Goal: Go to known website: Go to known website

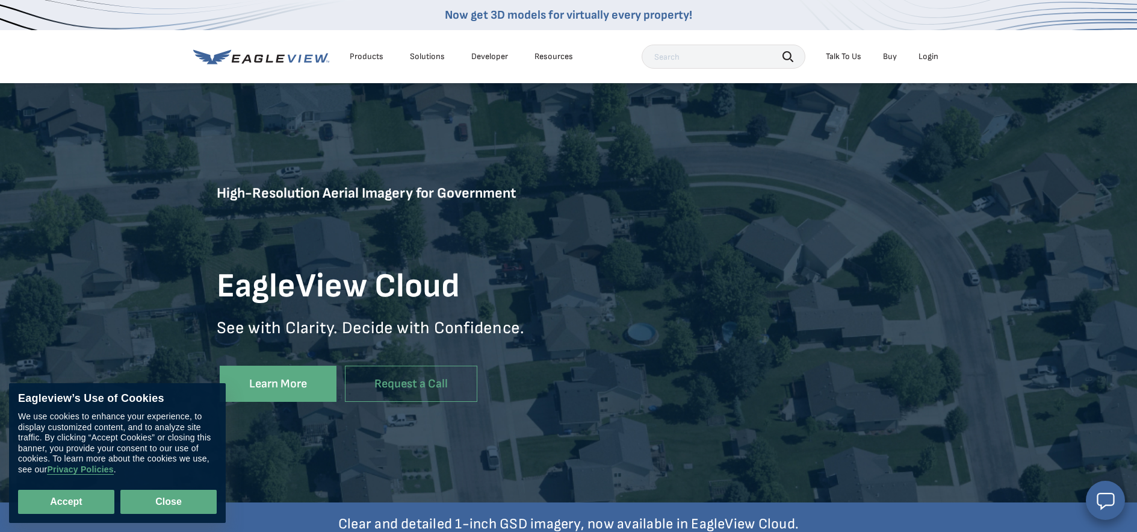
click at [166, 499] on button "Close" at bounding box center [168, 501] width 96 height 24
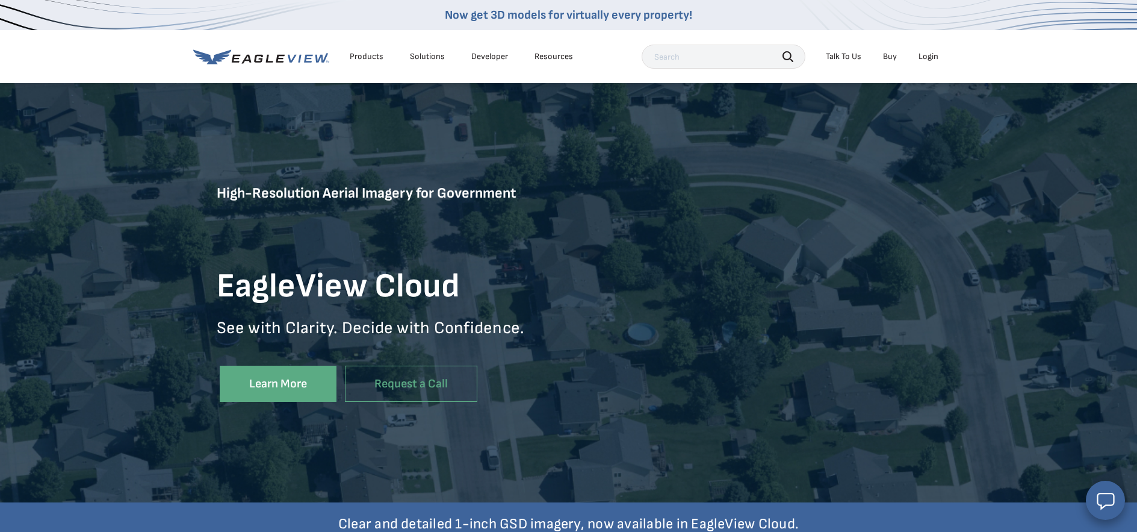
click at [928, 55] on div "Login" at bounding box center [929, 56] width 20 height 11
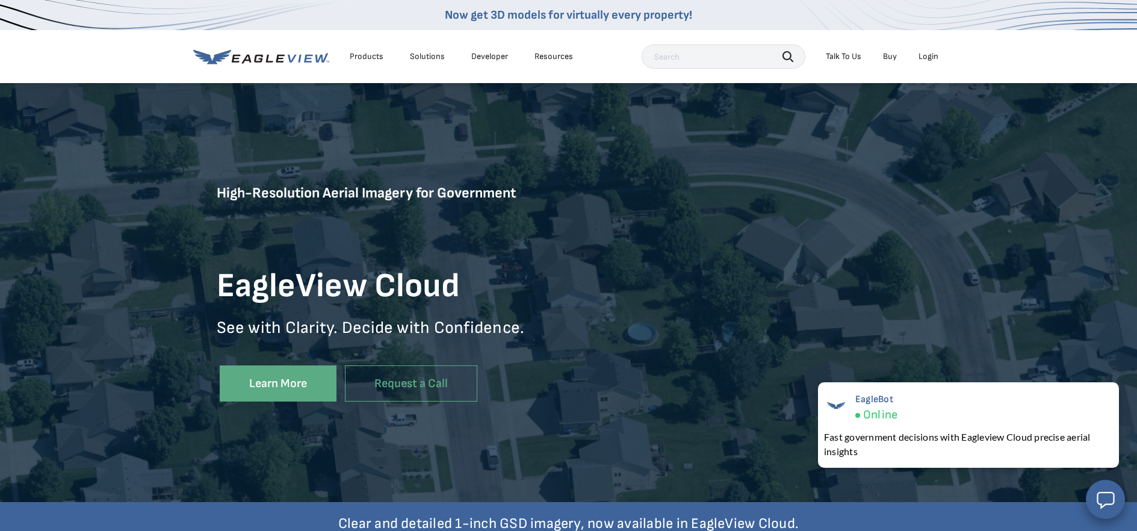
click at [931, 55] on div "Login" at bounding box center [929, 56] width 20 height 11
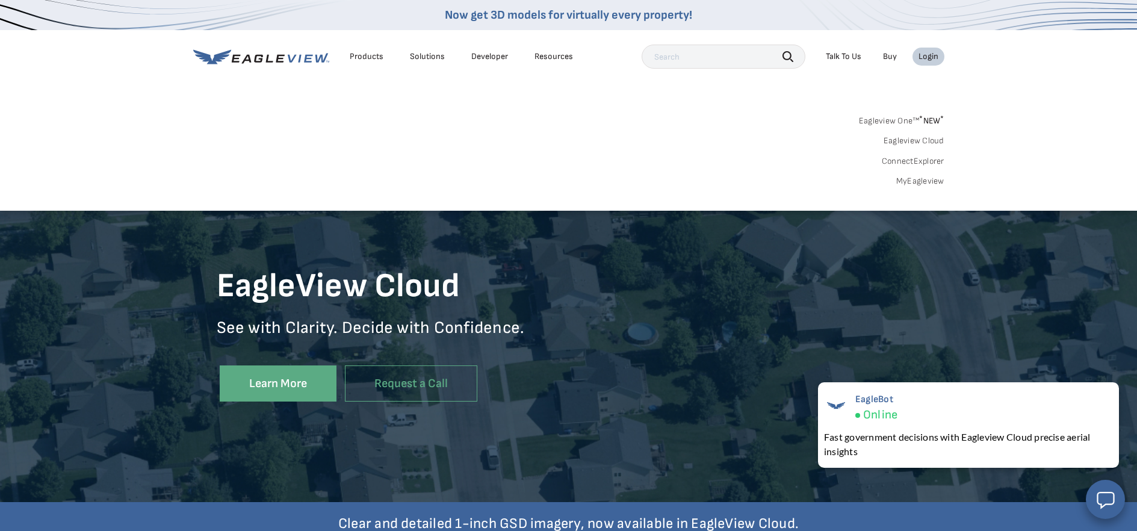
click at [900, 117] on link "Eagleview One™ * NEW *" at bounding box center [901, 119] width 85 height 14
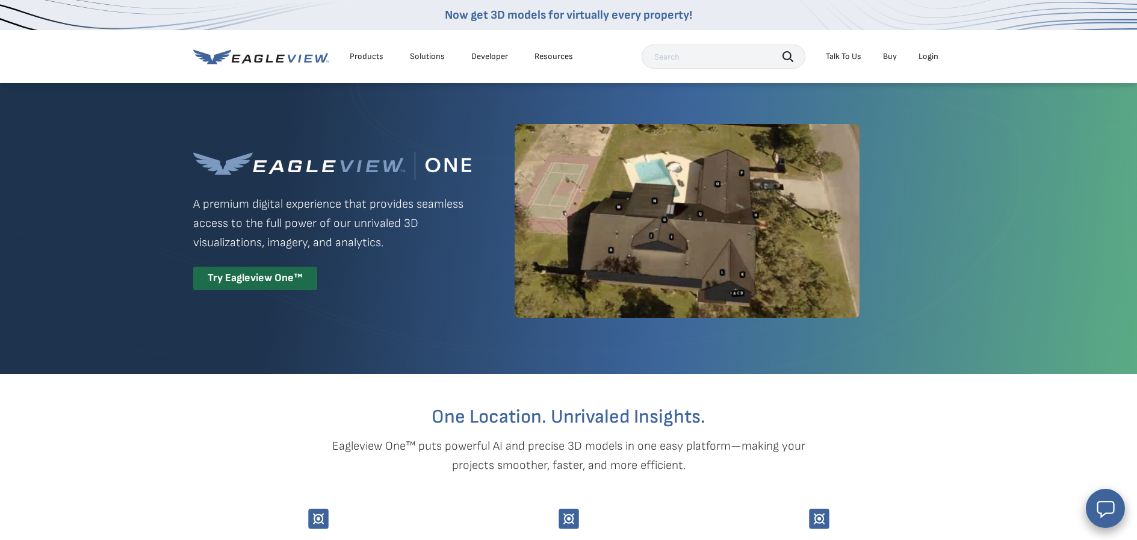
click at [915, 58] on li "Login" at bounding box center [929, 57] width 32 height 18
click at [921, 55] on div "Login" at bounding box center [929, 56] width 20 height 11
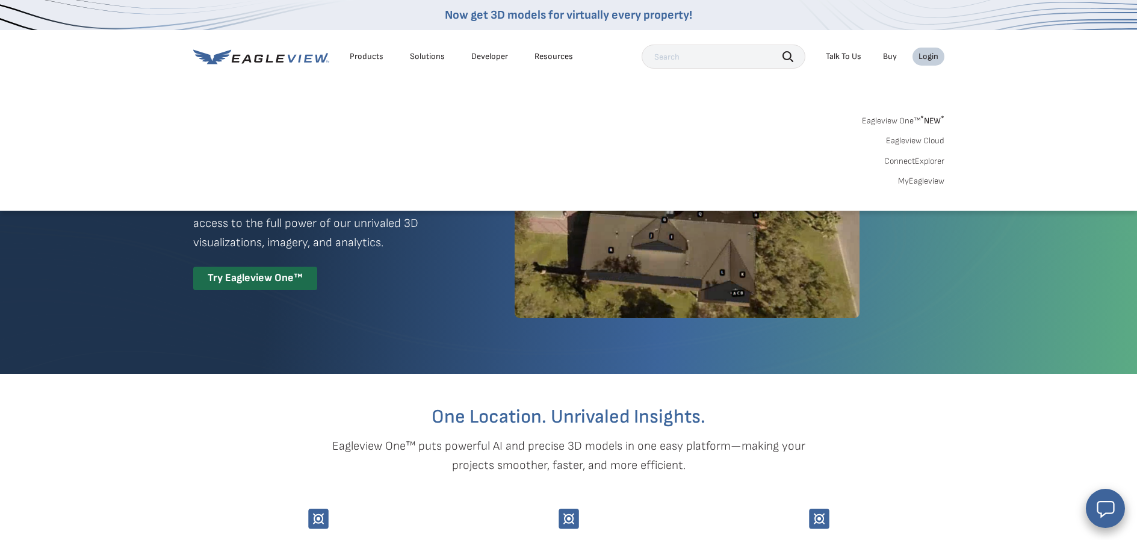
click at [913, 164] on link "ConnectExplorer" at bounding box center [914, 161] width 60 height 11
